Goal: Navigation & Orientation: Find specific page/section

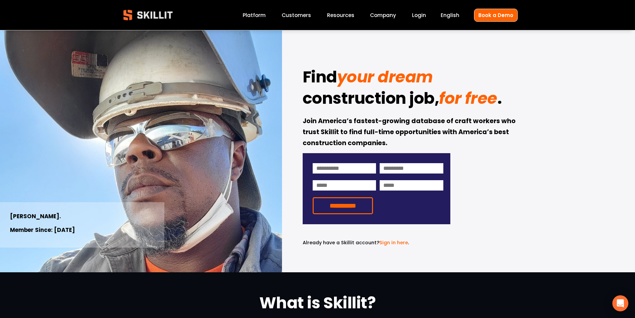
click at [305, 15] on link "Customers" at bounding box center [296, 15] width 29 height 9
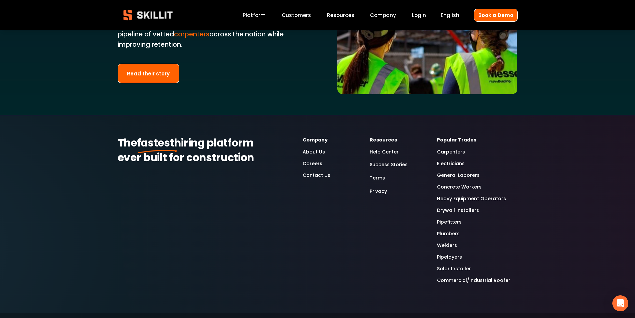
scroll to position [1566, 0]
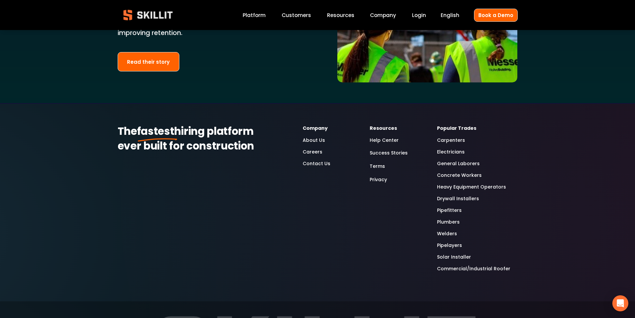
click at [452, 218] on link "Plumbers" at bounding box center [448, 222] width 23 height 8
